Goal: Information Seeking & Learning: Learn about a topic

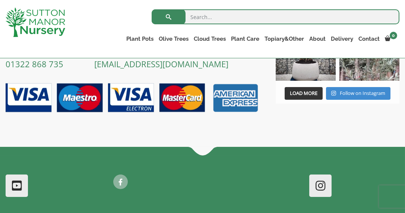
scroll to position [681, 0]
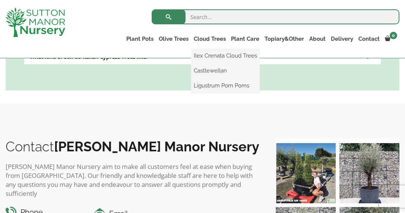
click at [206, 48] on ul "Ilex Crenata Cloud Trees Castlewellan Ligustrum Pom Poms" at bounding box center [225, 70] width 69 height 45
click at [211, 85] on link "Ligustrum Pom Poms" at bounding box center [225, 85] width 69 height 11
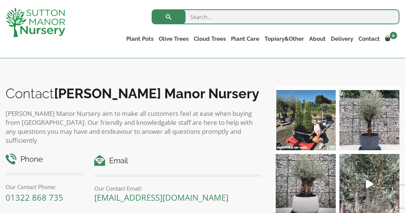
scroll to position [162, 0]
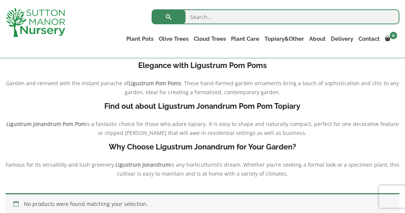
click at [189, 70] on h4 "Elegance with Ligustrum Pom Poms" at bounding box center [203, 66] width 394 height 12
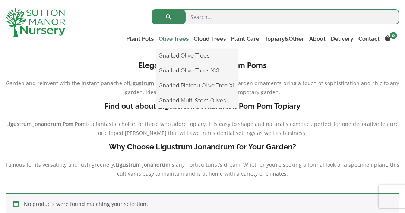
click at [168, 38] on link "Olive Trees" at bounding box center [173, 39] width 35 height 10
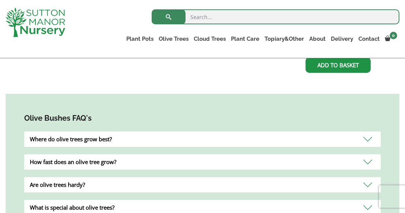
scroll to position [422, 0]
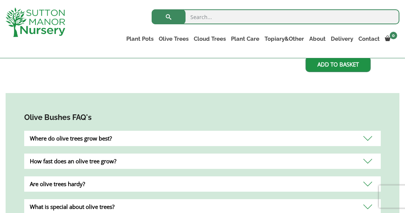
click at [368, 183] on div "Are olive trees hardy?" at bounding box center [202, 183] width 357 height 15
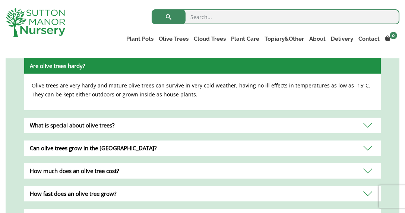
scroll to position [555, 0]
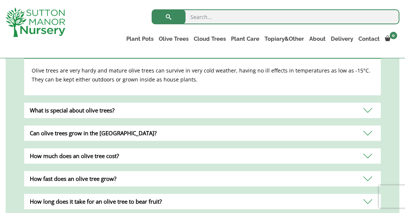
click at [226, 84] on div "Olive trees are very hardy and mature olive trees can survive in very cold weat…" at bounding box center [202, 77] width 357 height 37
click at [367, 179] on div "How fast does an olive tree grow?" at bounding box center [202, 178] width 357 height 15
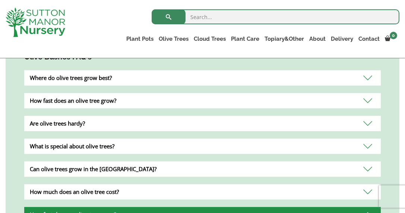
scroll to position [481, 0]
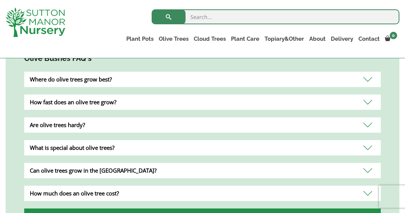
click at [368, 145] on div "What is special about olive trees?" at bounding box center [202, 147] width 357 height 15
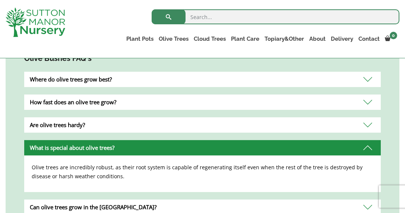
click at [366, 124] on div "Are olive trees hardy?" at bounding box center [202, 124] width 357 height 15
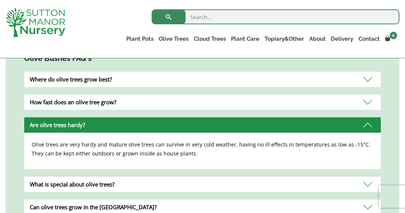
click at [370, 102] on div "How fast does an olive tree grow?" at bounding box center [202, 101] width 357 height 15
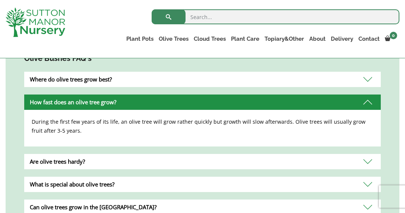
click at [377, 120] on div "During the first few years of its life, an olive tree will grow rather quickly …" at bounding box center [202, 128] width 357 height 37
click at [370, 79] on div "Where do olive trees grow best?" at bounding box center [202, 79] width 357 height 15
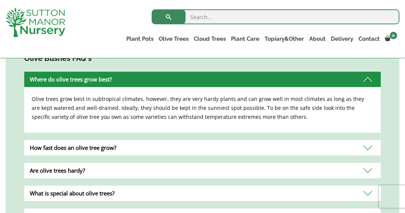
click at [369, 76] on div "Where do olive trees grow best?" at bounding box center [202, 79] width 357 height 15
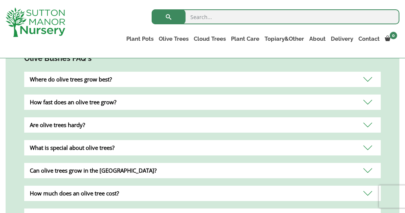
click at [369, 76] on div "Where do olive trees grow best?" at bounding box center [202, 79] width 357 height 15
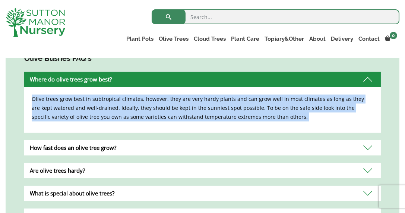
click at [363, 113] on p "Olive trees grow best in subtropical climates, however, they are very hardy pla…" at bounding box center [203, 107] width 342 height 27
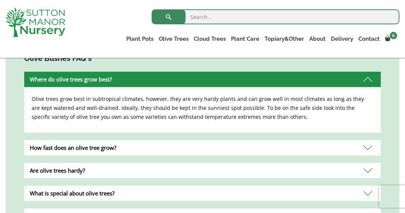
scroll to position [295, 0]
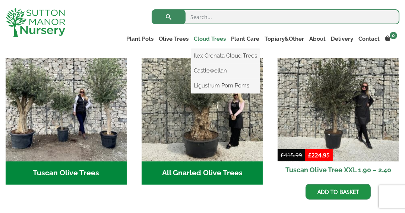
click at [210, 40] on link "Cloud Trees" at bounding box center [209, 39] width 37 height 10
click at [204, 48] on ul "Ilex Crenata Cloud Trees Castlewellan Ligustrum Pom Poms" at bounding box center [225, 70] width 69 height 45
click at [213, 86] on link "Ligustrum Pom Poms" at bounding box center [225, 85] width 69 height 11
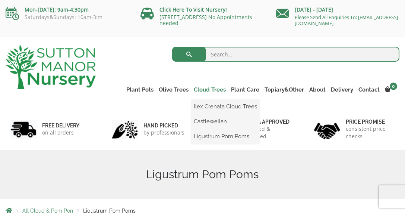
click at [207, 91] on link "Cloud Trees" at bounding box center [209, 89] width 37 height 10
click at [213, 106] on link "Ilex Crenata Cloud Trees" at bounding box center [225, 106] width 69 height 11
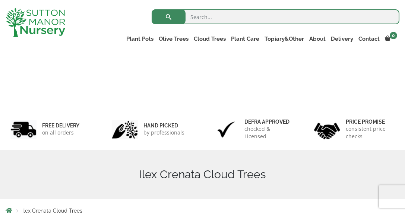
scroll to position [186, 0]
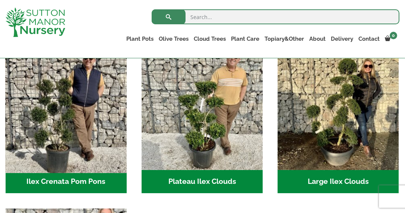
click at [70, 153] on img "Visit product category Ilex Crenata Pom Pons" at bounding box center [66, 109] width 127 height 127
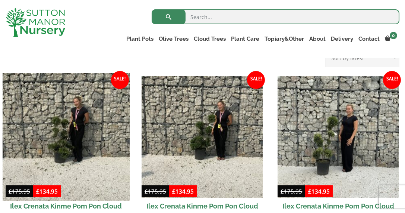
click at [95, 179] on img at bounding box center [66, 136] width 127 height 127
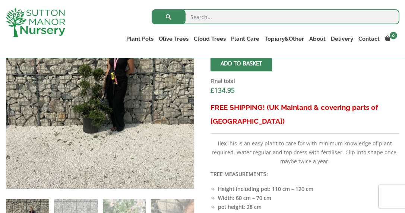
scroll to position [477, 0]
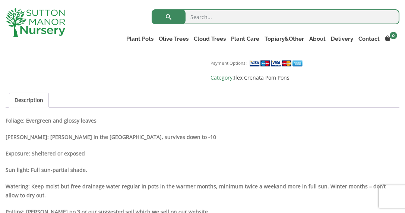
click at [374, 193] on p "Watering: Keep moist but free drainage water regular in pots in the warmer mont…" at bounding box center [203, 191] width 394 height 18
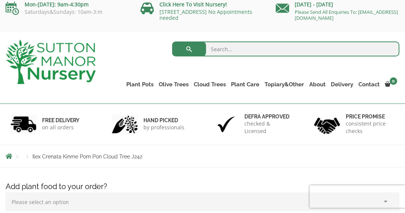
scroll to position [0, 0]
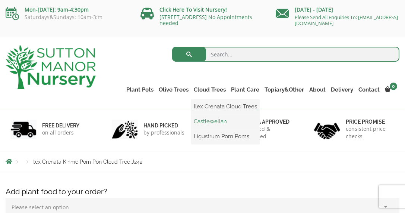
click at [204, 123] on link "Castlewellan" at bounding box center [225, 121] width 69 height 11
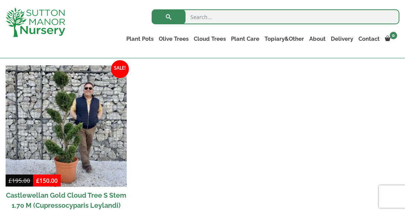
scroll to position [310, 0]
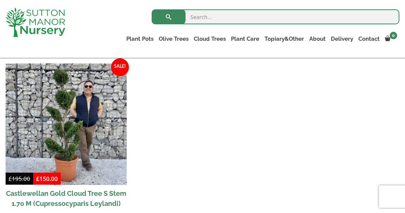
click at [70, 192] on h2 "Castlewellan Gold Cloud Tree S Stem 1.70 M (Cupressocyparis Leylandi)" at bounding box center [66, 198] width 121 height 27
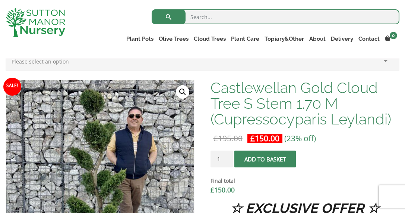
scroll to position [226, 0]
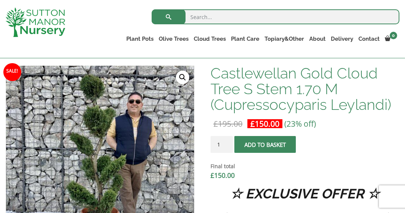
click at [96, 126] on img at bounding box center [104, 192] width 373 height 373
click at [83, 146] on img at bounding box center [117, 172] width 373 height 373
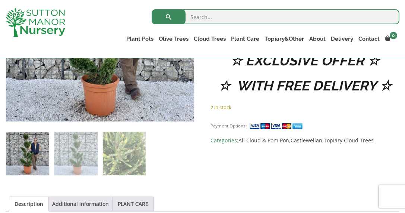
scroll to position [373, 0]
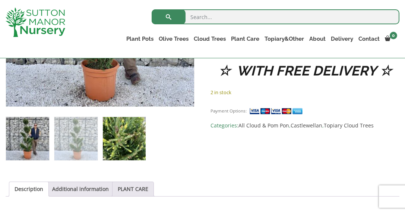
click at [131, 143] on img at bounding box center [124, 138] width 43 height 43
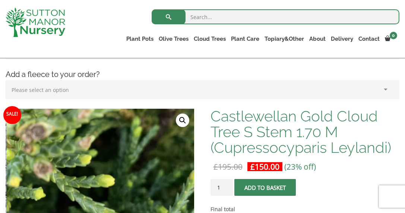
scroll to position [182, 0]
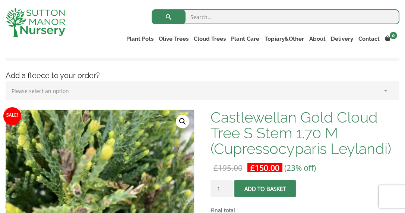
click at [179, 118] on link "🔍" at bounding box center [182, 121] width 13 height 13
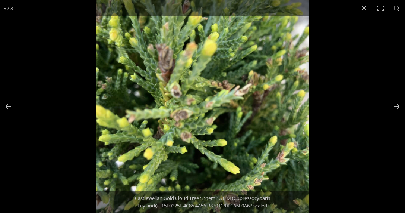
scroll to position [152, 0]
click at [281, 127] on img at bounding box center [202, 106] width 213 height 213
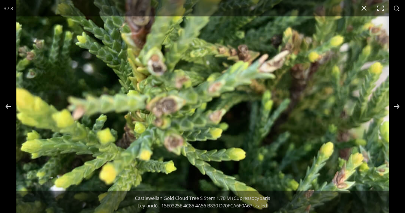
click at [299, 121] on img at bounding box center [202, 91] width 373 height 373
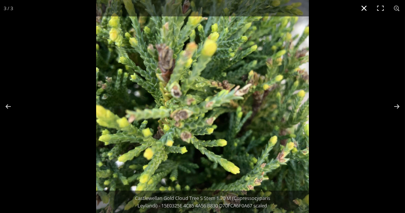
click at [365, 7] on button "Close (Esc)" at bounding box center [364, 8] width 16 height 16
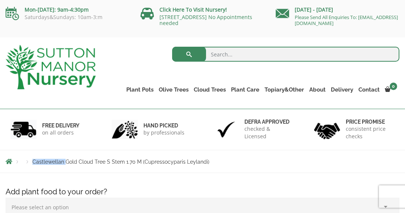
scroll to position [0, 0]
